Goal: Transaction & Acquisition: Subscribe to service/newsletter

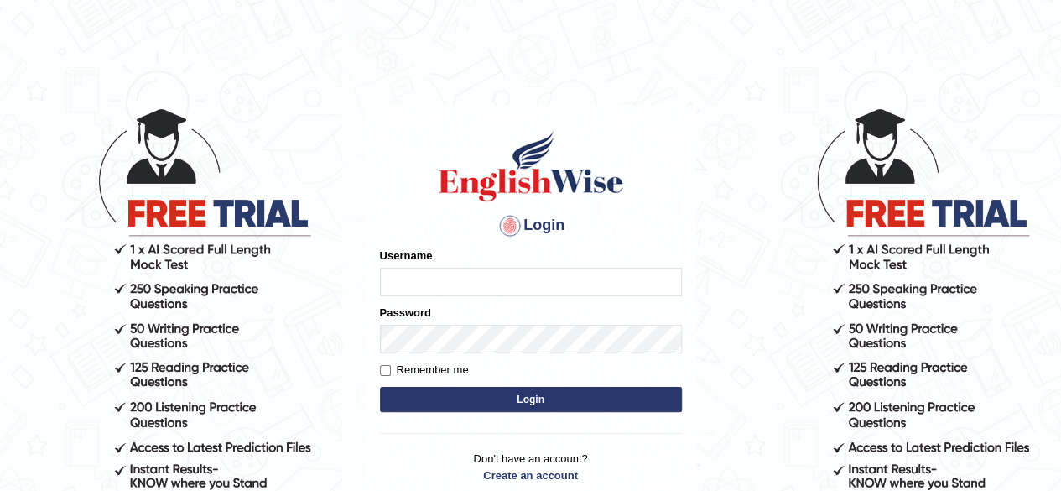
type input "Shamim"
click at [537, 392] on button "Login" at bounding box center [531, 399] width 302 height 25
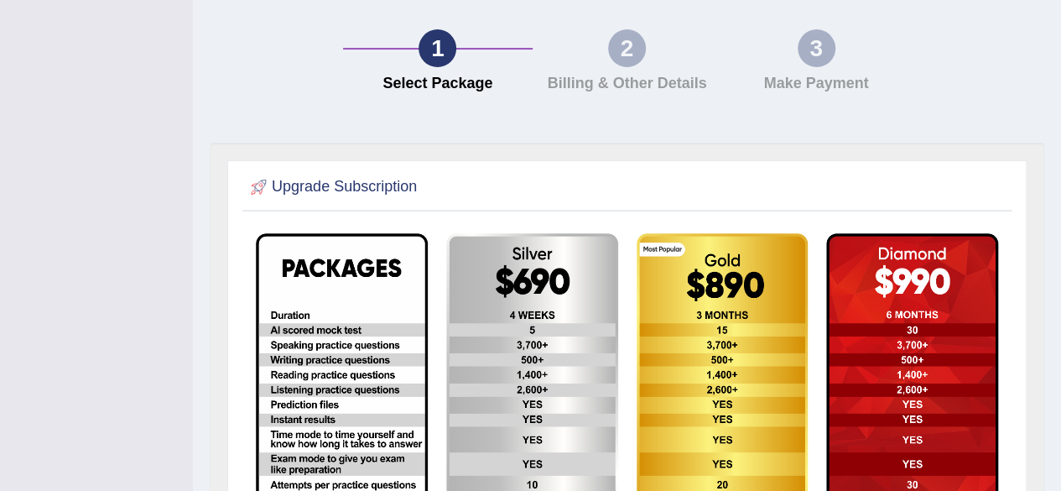
scroll to position [336, 0]
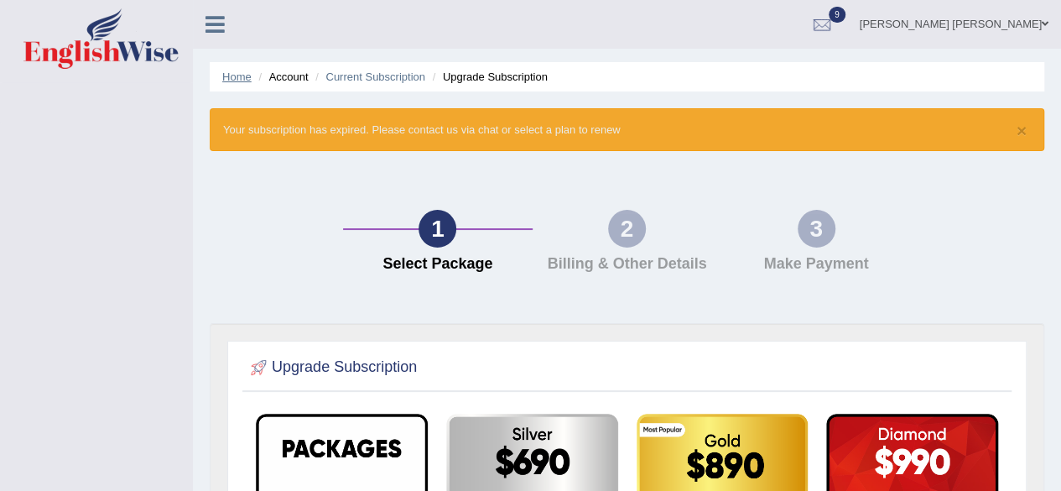
click at [233, 79] on link "Home" at bounding box center [236, 76] width 29 height 13
click at [233, 73] on link "Home" at bounding box center [236, 76] width 29 height 13
click at [289, 82] on li "Account" at bounding box center [281, 77] width 54 height 16
click at [243, 80] on link "Home" at bounding box center [236, 76] width 29 height 13
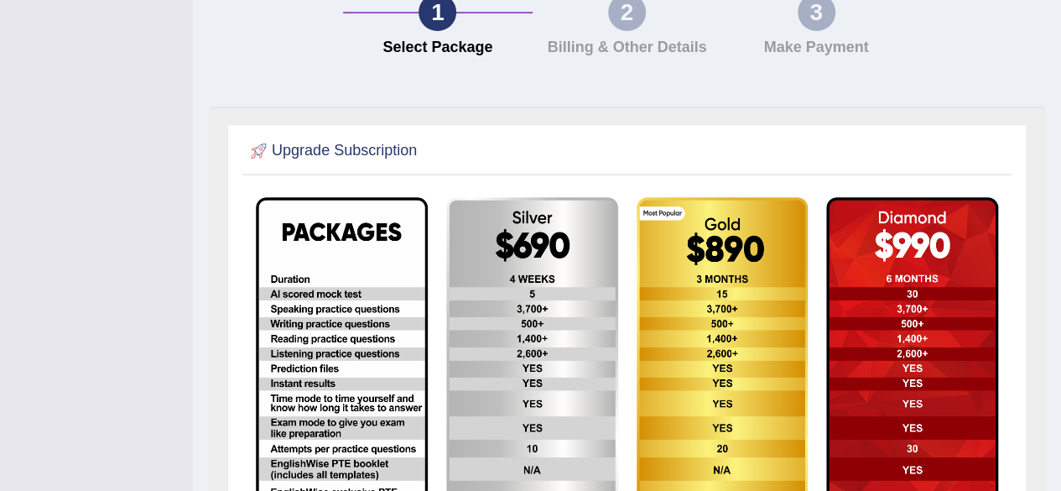
scroll to position [436, 0]
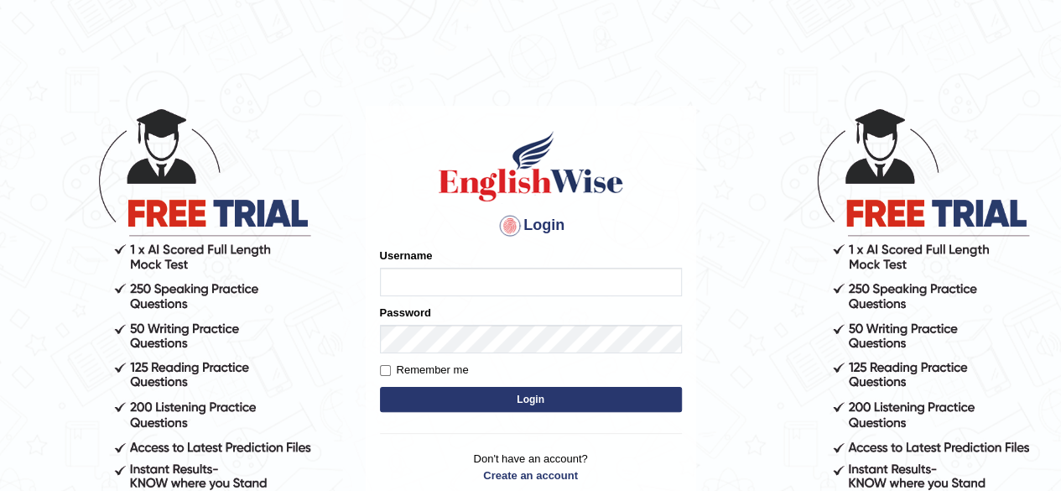
type input "[PERSON_NAME]"
click at [524, 396] on button "Login" at bounding box center [531, 399] width 302 height 25
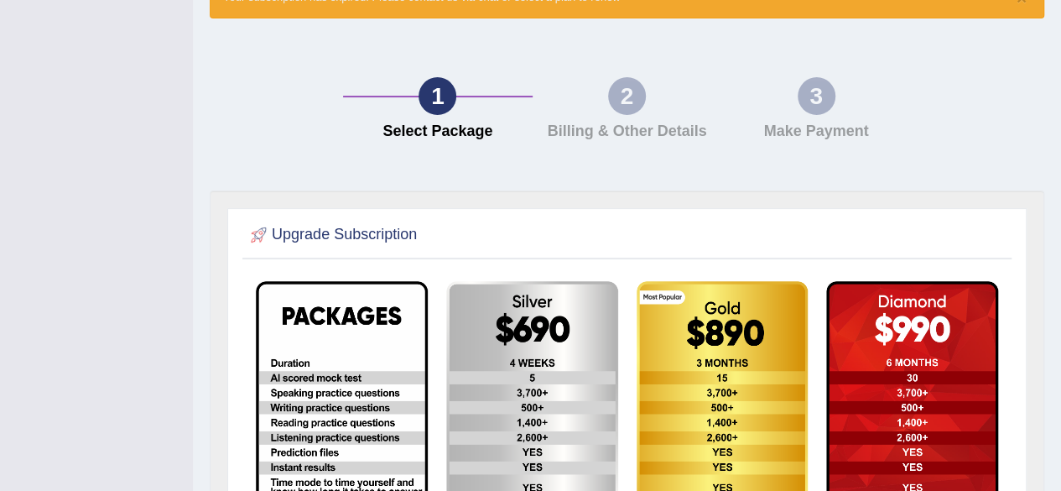
scroll to position [17, 0]
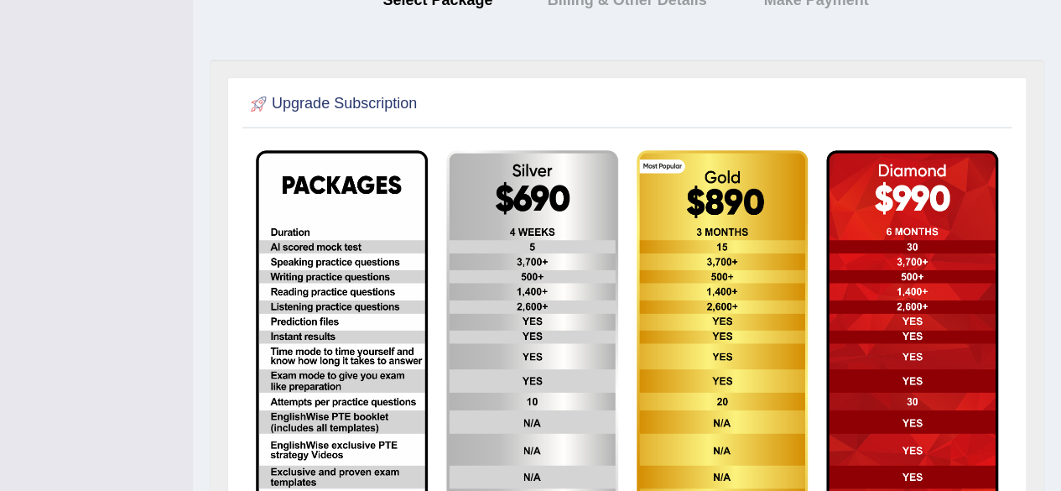
scroll to position [268, 0]
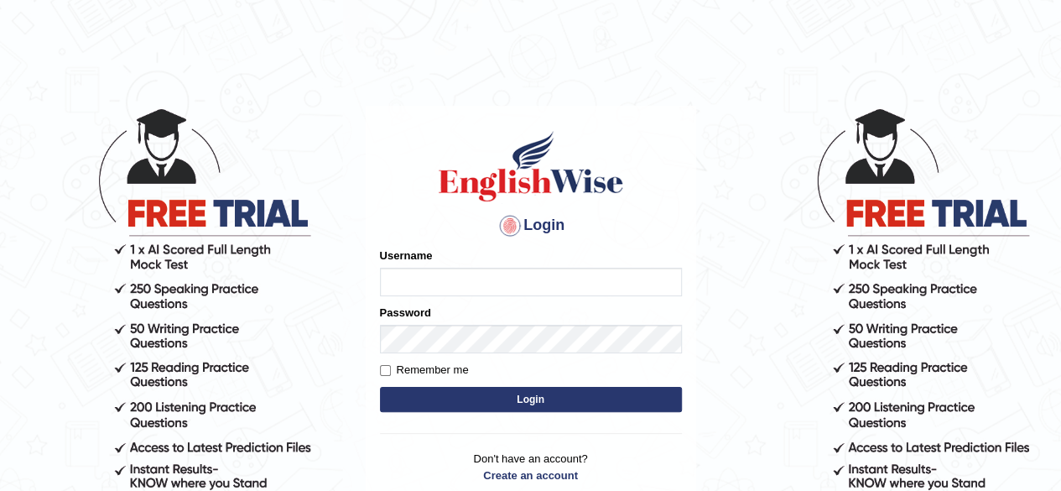
type input "[PERSON_NAME]"
click at [556, 402] on button "Login" at bounding box center [531, 399] width 302 height 25
type input "[PERSON_NAME]"
click at [488, 402] on button "Login" at bounding box center [531, 399] width 302 height 25
